Goal: Transaction & Acquisition: Purchase product/service

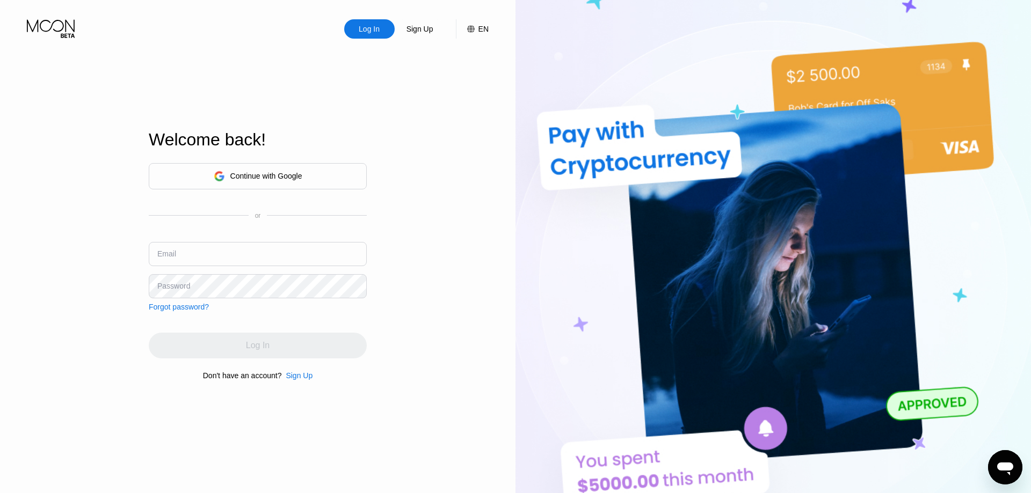
click at [287, 173] on div "Continue with Google" at bounding box center [266, 176] width 72 height 9
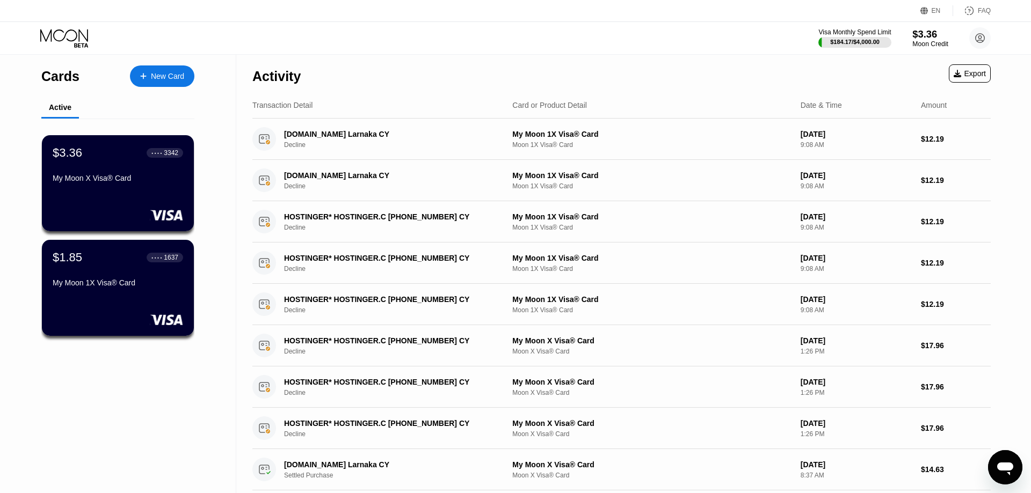
click at [919, 39] on div "$3.36" at bounding box center [930, 33] width 36 height 11
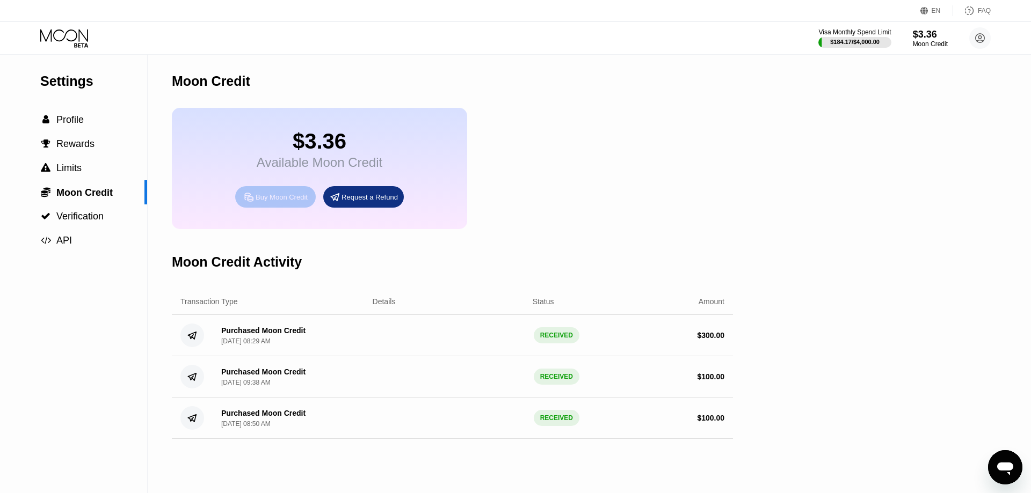
click at [276, 202] on div "Buy Moon Credit" at bounding box center [282, 197] width 52 height 9
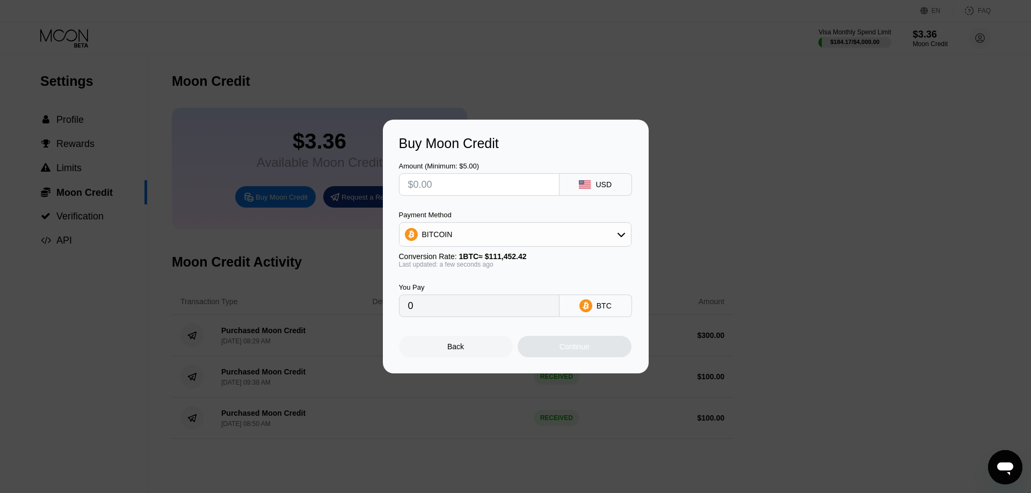
drag, startPoint x: 539, startPoint y: 238, endPoint x: 533, endPoint y: 240, distance: 6.3
click at [540, 238] on div "BITCOIN" at bounding box center [514, 234] width 231 height 21
click at [449, 296] on div "USDT on TRON" at bounding box center [515, 287] width 226 height 21
type input "0.00"
click at [463, 188] on input "text" at bounding box center [479, 184] width 142 height 21
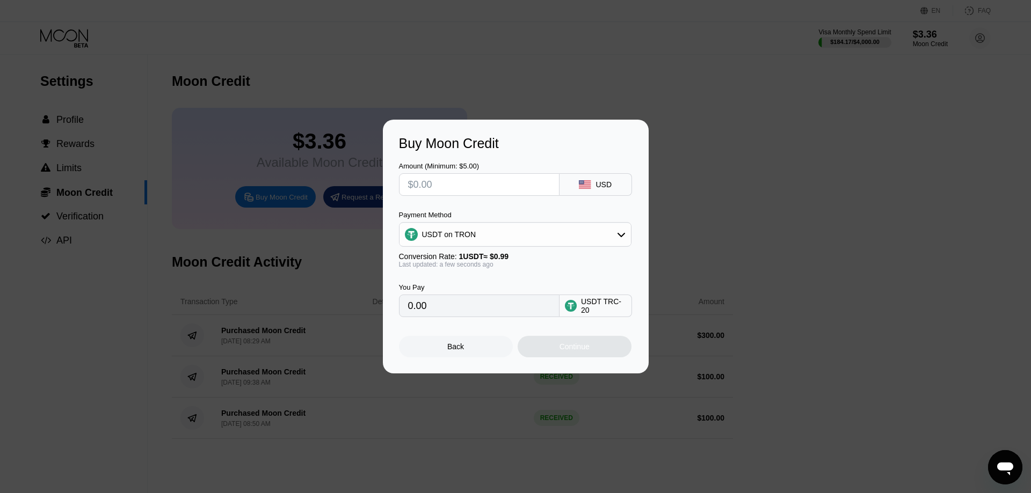
type input "$2"
type input "2.02"
type input "$20"
type input "20.20"
type input "$200"
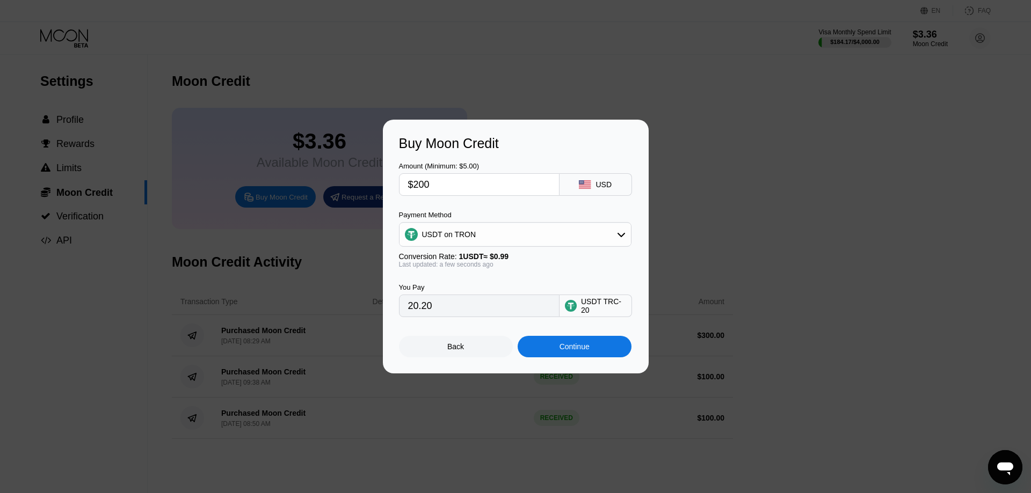
type input "202.02"
type input "$200"
click at [572, 351] on div "Continue" at bounding box center [575, 347] width 30 height 9
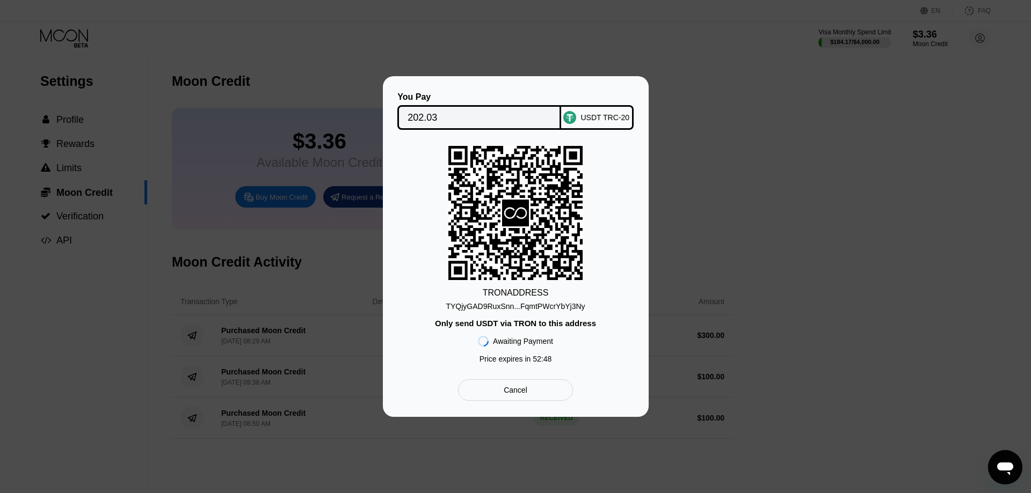
drag, startPoint x: 532, startPoint y: 416, endPoint x: 534, endPoint y: 398, distance: 17.4
click at [531, 412] on div "You Pay 202.03 USDT TRC-20 TRON ADDRESS TYQjyGAD9RuxSnn...FqmtPWcrYbYj3Ny Only …" at bounding box center [516, 246] width 266 height 341
click at [536, 398] on div "Cancel" at bounding box center [515, 390] width 114 height 21
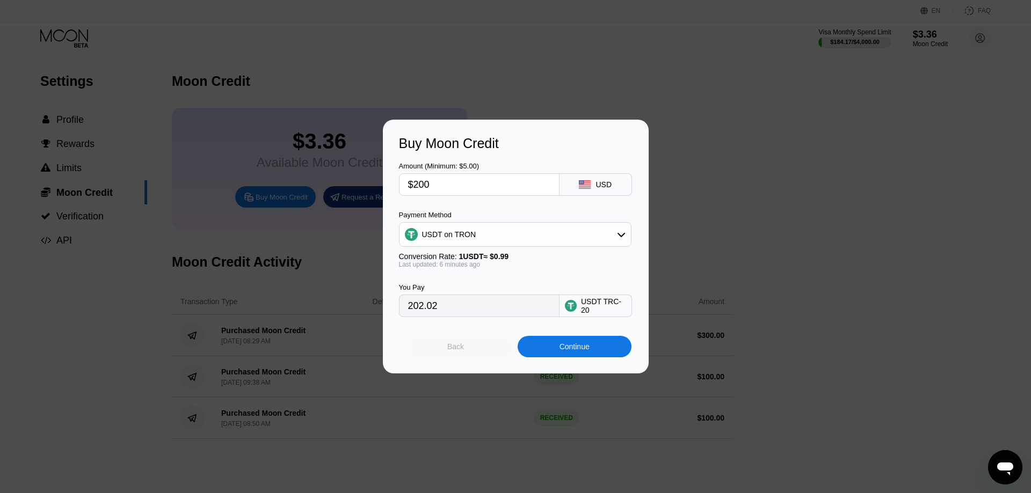
click at [450, 358] on div "Back" at bounding box center [456, 346] width 114 height 21
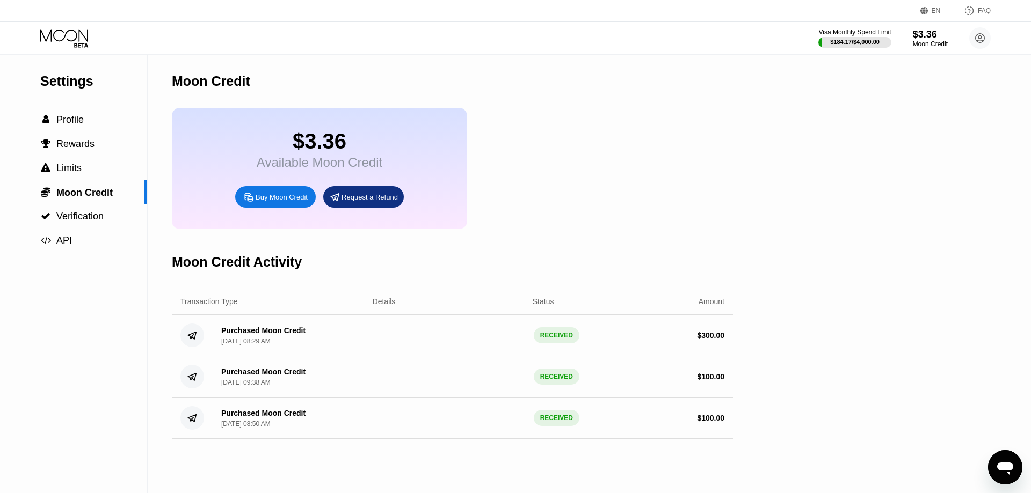
click at [71, 38] on icon at bounding box center [65, 38] width 50 height 19
